Goal: Information Seeking & Learning: Learn about a topic

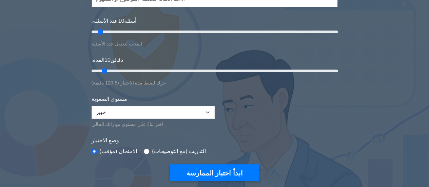
scroll to position [82, 0]
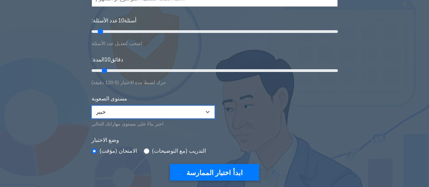
click at [170, 106] on select "مبتدئ متوسط خبير" at bounding box center [153, 112] width 123 height 13
select select "intermediate"
click at [92, 106] on select "مبتدئ متوسط خبير" at bounding box center [153, 112] width 123 height 13
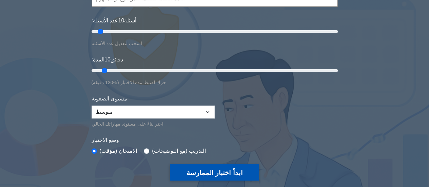
click at [215, 169] on font "ابدأ اختبار الممارسة" at bounding box center [214, 172] width 56 height 7
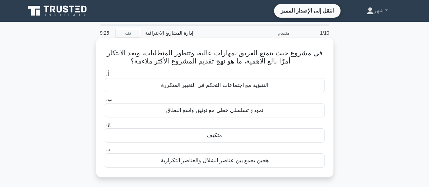
click at [214, 133] on font "متكيف" at bounding box center [214, 135] width 15 height 6
click at [105, 127] on input "ج. متكيف" at bounding box center [105, 124] width 0 height 4
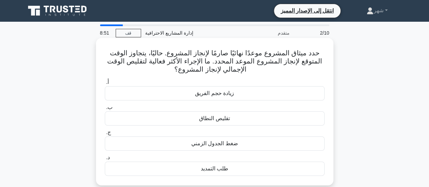
click at [218, 145] on font "ضغط الجدول الزمني" at bounding box center [214, 143] width 47 height 6
click at [105, 135] on input "ج. ضغط الجدول الزمني" at bounding box center [105, 132] width 0 height 4
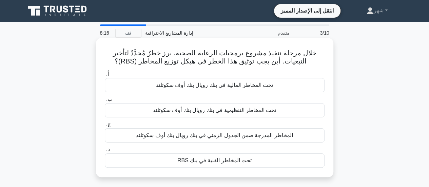
click at [216, 157] on font "تحت المخاطر الفنية في بنك RBS" at bounding box center [214, 160] width 74 height 6
click at [105, 152] on input "د. تحت المخاطر الفنية في بنك RBS" at bounding box center [105, 149] width 0 height 4
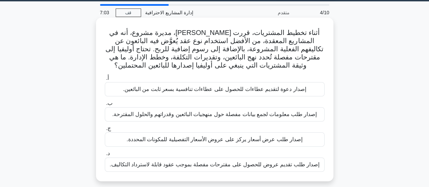
scroll to position [22, 0]
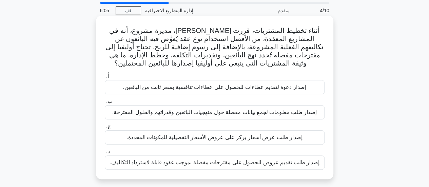
click at [202, 164] on font "إصدار طلب تقديم عروض للحصول على مقترحات مفصلة بموجب عقود قابلة لاسترداد التكالي…" at bounding box center [215, 162] width 210 height 6
click at [105, 154] on input "د. إصدار طلب تقديم عروض للحصول على مقترحات مفصلة بموجب عقود قابلة لاسترداد التك…" at bounding box center [105, 151] width 0 height 4
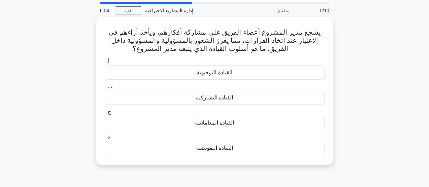
scroll to position [0, 0]
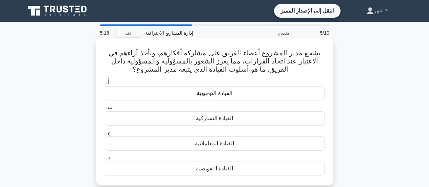
click at [227, 118] on font "القيادة التشاركية" at bounding box center [214, 118] width 37 height 6
click at [105, 110] on input "ب. القيادة التشاركية" at bounding box center [105, 107] width 0 height 4
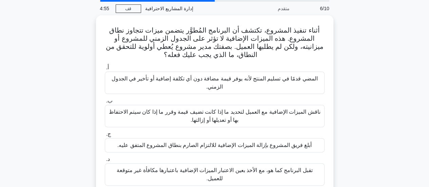
scroll to position [25, 0]
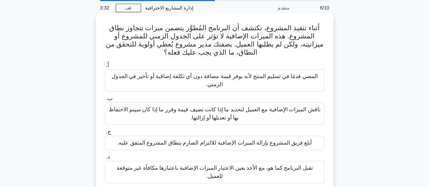
click at [269, 79] on font "المضي قدمًا في تسليم المنتج لأنه يوفر قيمة مضافة دون أي تكلفة إضافية أو تأخير ف…" at bounding box center [214, 80] width 206 height 14
click at [105, 68] on input "أ. المضي قدمًا في تسليم المنتج لأنه يوفر قيمة مضافة دون أي تكلفة إضافية أو تأخي…" at bounding box center [105, 65] width 0 height 4
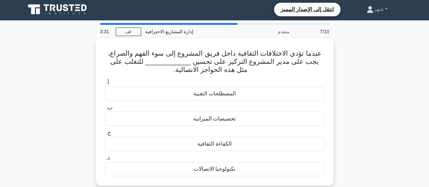
scroll to position [0, 0]
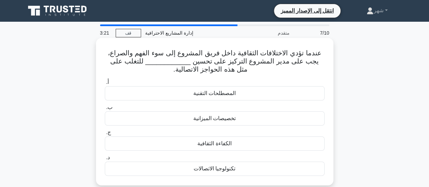
click at [231, 141] on div "الكفاءة الثقافية" at bounding box center [215, 143] width 220 height 14
click at [105, 135] on input "ج. الكفاءة الثقافية" at bounding box center [105, 132] width 0 height 4
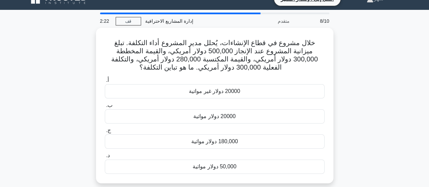
scroll to position [11, 0]
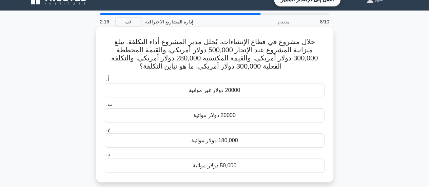
click at [216, 142] on font "180,000 دولار مواتية" at bounding box center [214, 140] width 47 height 6
click at [105, 132] on input "ج. 180,000 دولار مواتية" at bounding box center [105, 129] width 0 height 4
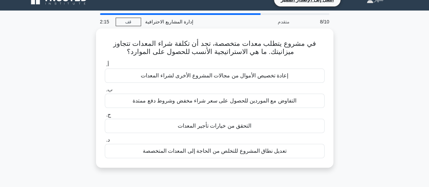
scroll to position [0, 0]
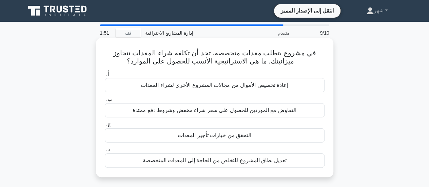
click at [219, 135] on font "التحقق من خيارات تأجير المعدات" at bounding box center [215, 135] width 74 height 6
click at [105, 127] on input "ج. التحقق من خيارات تأجير المعدات" at bounding box center [105, 124] width 0 height 4
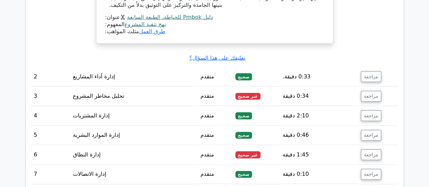
scroll to position [925, 0]
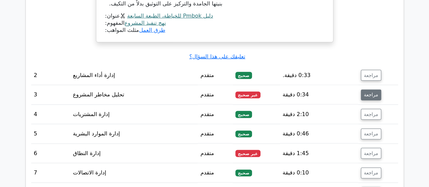
click at [371, 92] on font "مراجعة" at bounding box center [371, 94] width 14 height 5
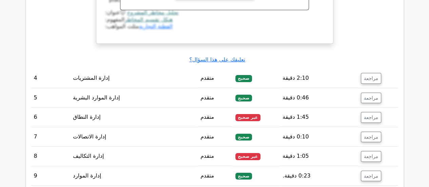
scroll to position [1254, 0]
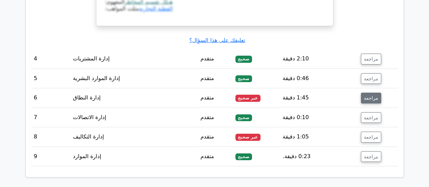
click at [373, 93] on button "مراجعة" at bounding box center [371, 98] width 20 height 11
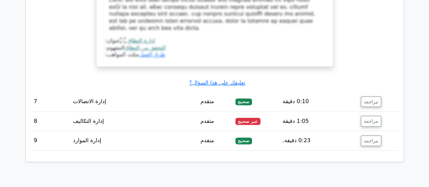
scroll to position [1633, 0]
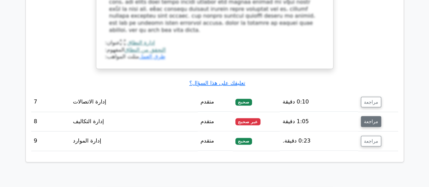
click at [370, 119] on font "مراجعة" at bounding box center [371, 121] width 14 height 5
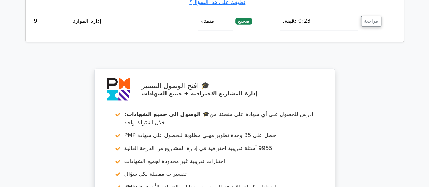
scroll to position [2115, 0]
